Goal: Task Accomplishment & Management: Use online tool/utility

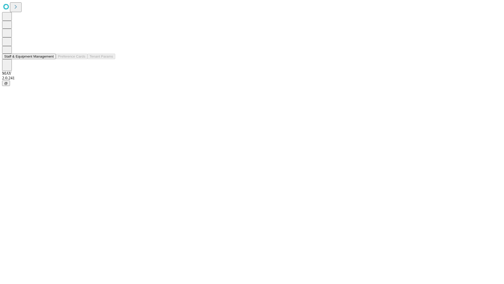
click at [49, 59] on button "Staff & Equipment Management" at bounding box center [29, 57] width 54 height 6
click at [50, 59] on button "Staff & Equipment Management" at bounding box center [29, 57] width 54 height 6
